Goal: Information Seeking & Learning: Learn about a topic

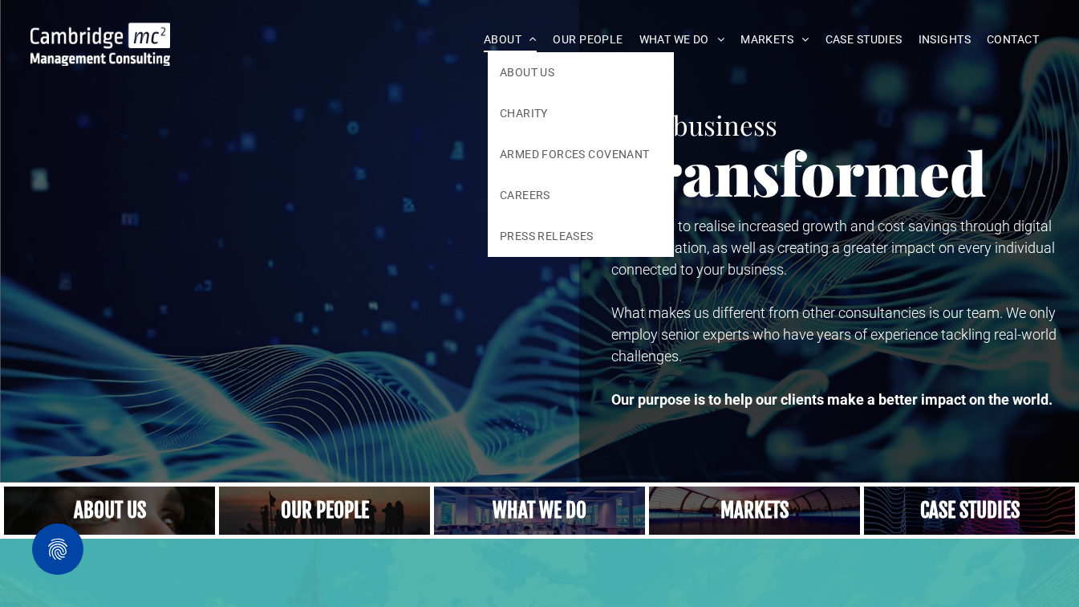
click at [520, 32] on span "ABOUT" at bounding box center [511, 39] width 54 height 25
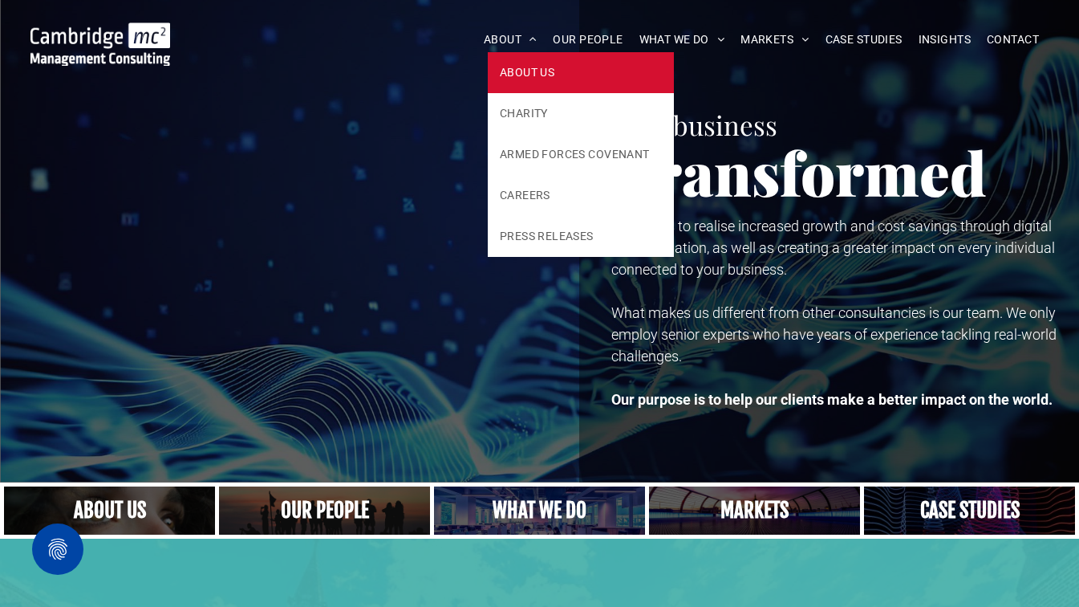
click at [519, 63] on link "ABOUT US" at bounding box center [581, 72] width 186 height 41
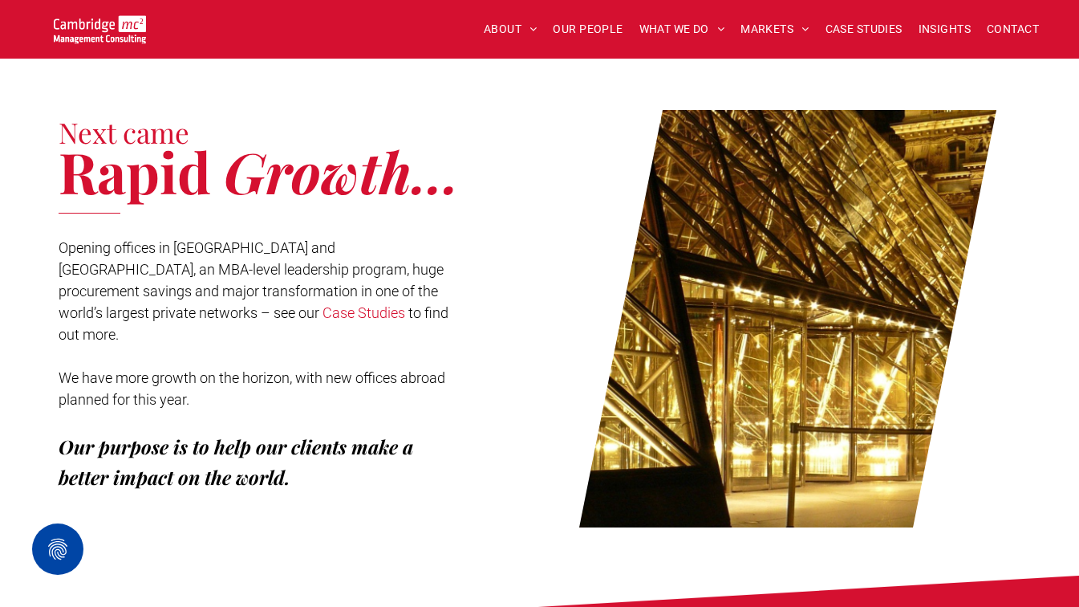
scroll to position [669, 0]
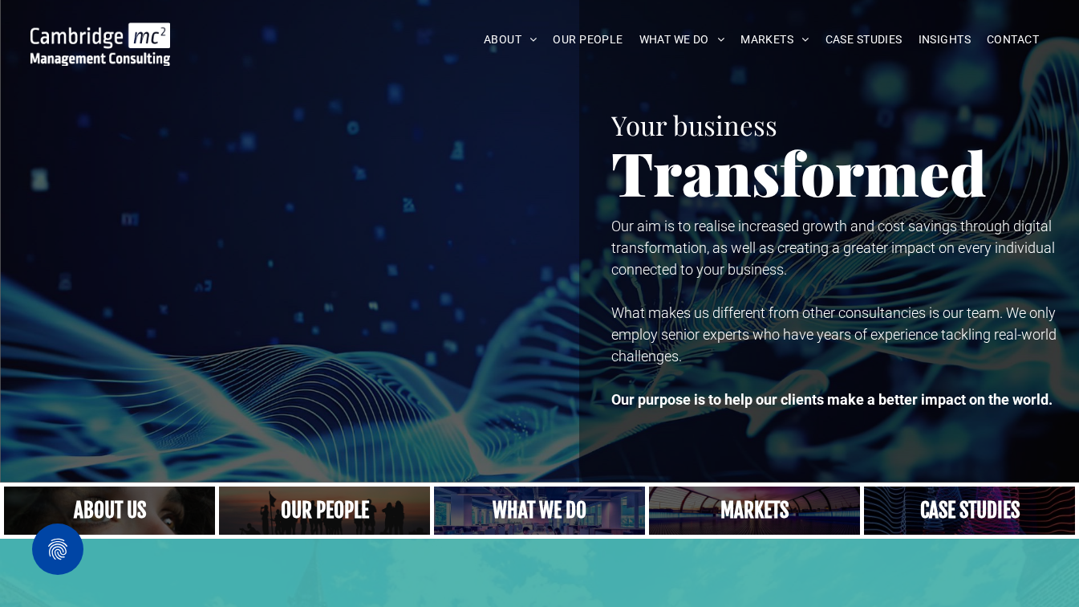
click at [506, 517] on link "A yoga teacher lifting his whole body off the ground in the peacock pose" at bounding box center [540, 510] width 224 height 51
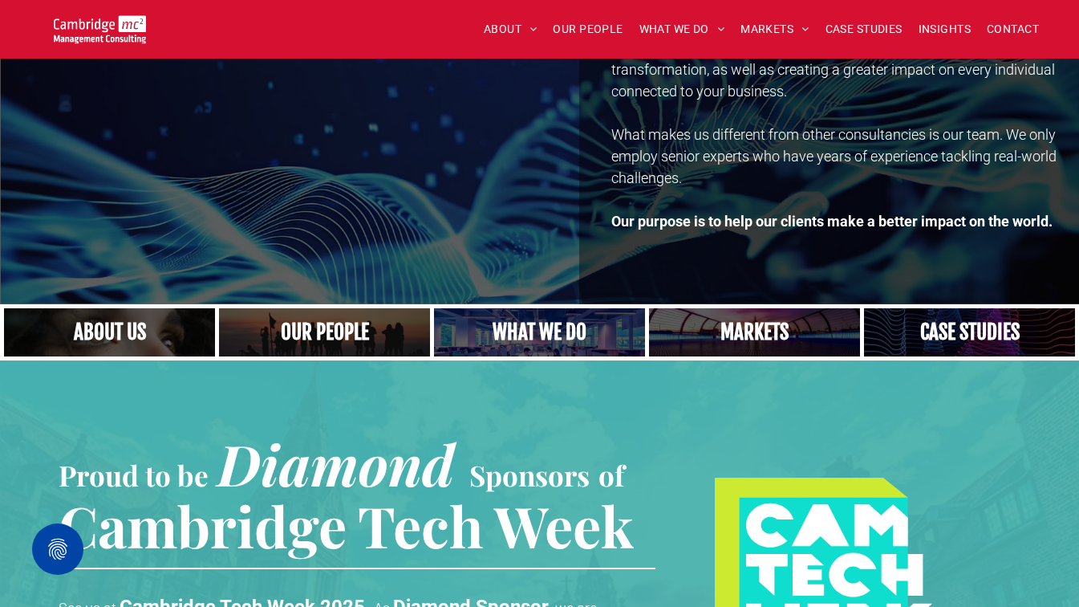
scroll to position [181, 0]
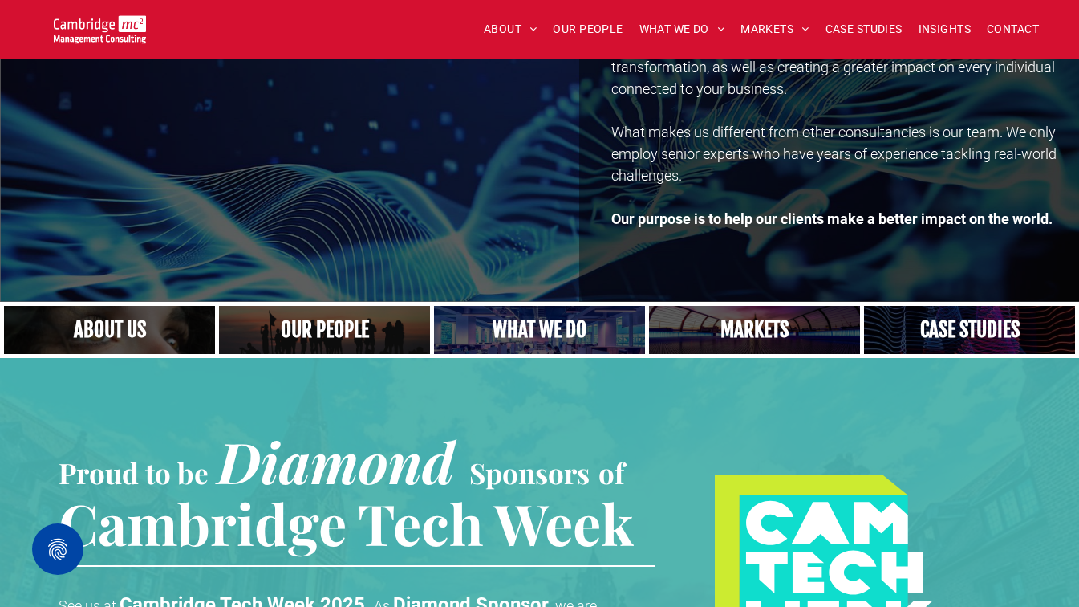
click at [194, 335] on link "Close up of woman's face, centered on her eyes" at bounding box center [110, 329] width 224 height 51
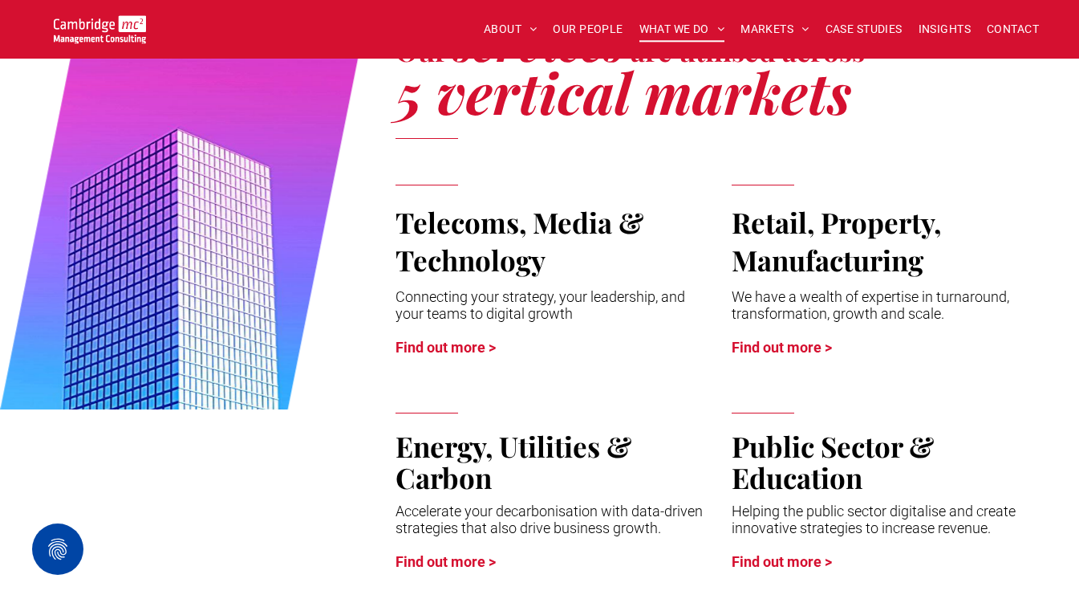
scroll to position [4696, 0]
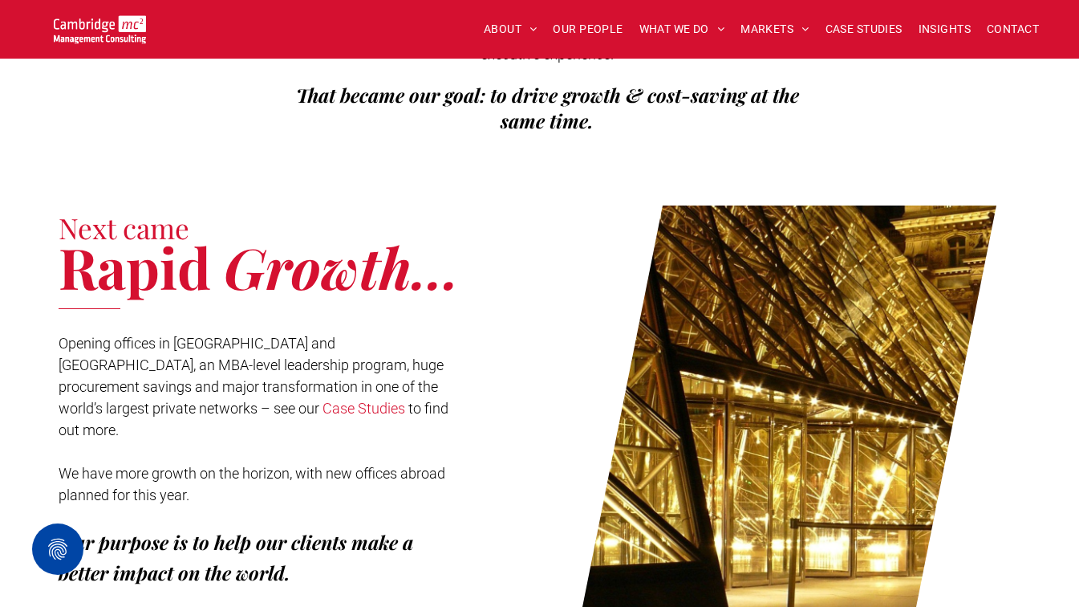
scroll to position [576, 0]
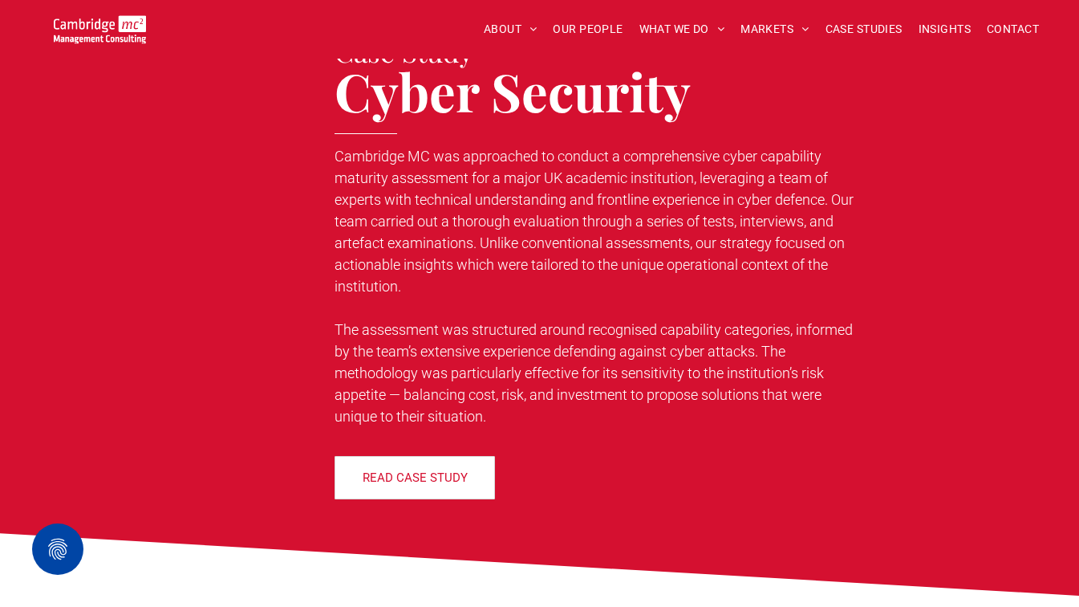
scroll to position [2006, 0]
